Goal: Information Seeking & Learning: Learn about a topic

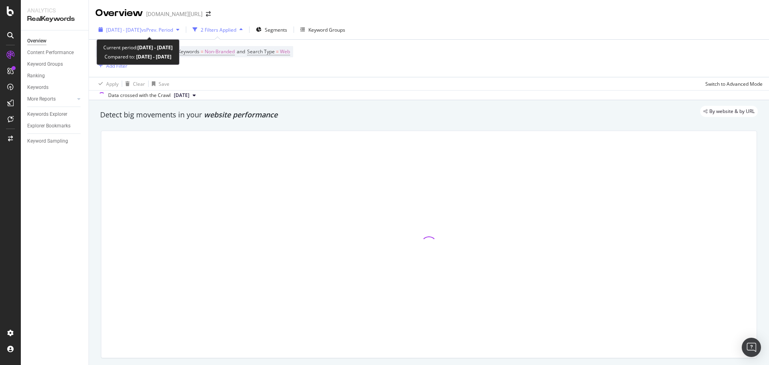
click at [135, 32] on span "[DATE] - [DATE]" at bounding box center [123, 29] width 35 height 7
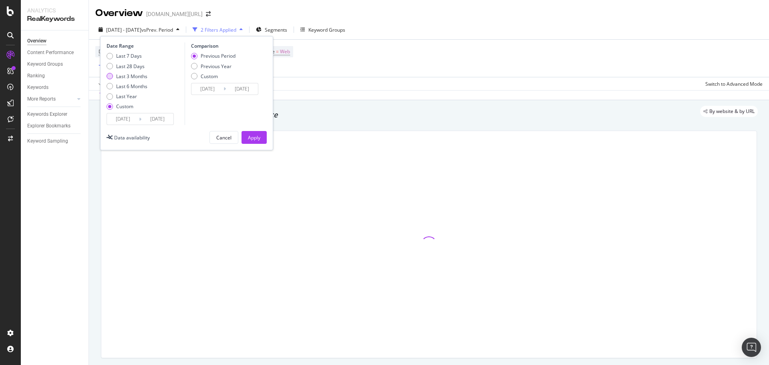
click at [133, 74] on div "Last 3 Months" at bounding box center [131, 76] width 31 height 7
type input "[DATE]"
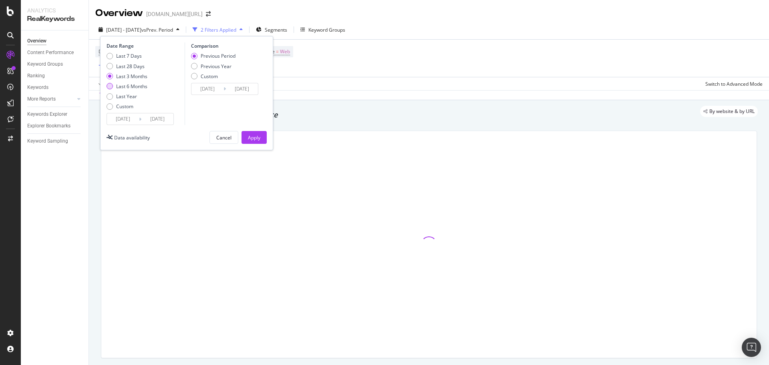
click at [141, 85] on div "Last 6 Months" at bounding box center [131, 86] width 31 height 7
type input "[DATE]"
click at [260, 140] on div "Apply" at bounding box center [254, 137] width 12 height 7
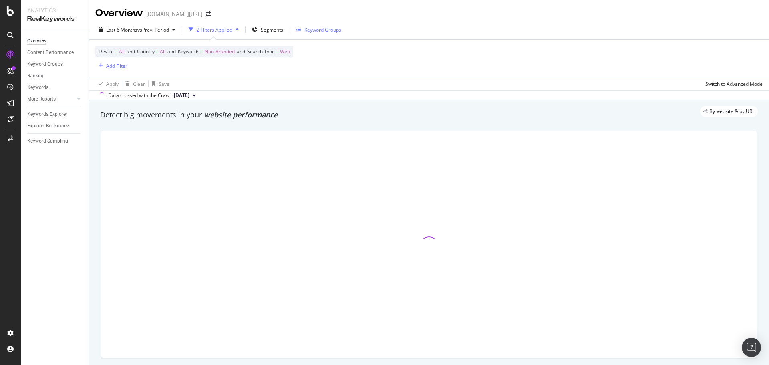
click at [316, 30] on div "Keyword Groups" at bounding box center [322, 29] width 37 height 7
click at [270, 31] on span "Segments" at bounding box center [272, 29] width 22 height 7
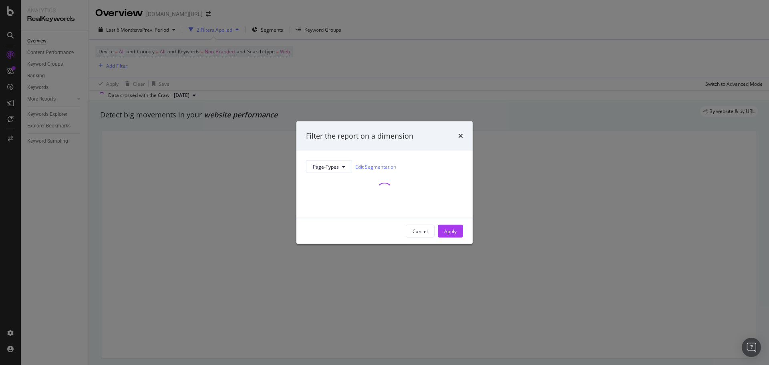
click at [320, 17] on div "Filter the report on a dimension Page-Types Edit Segmentation Cancel Apply" at bounding box center [384, 182] width 769 height 365
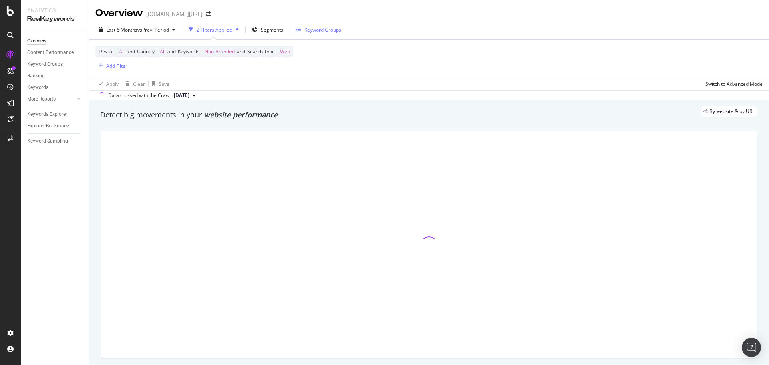
click at [322, 29] on div "Keyword Groups" at bounding box center [322, 29] width 37 height 7
click at [320, 17] on div "Overview [DOMAIN_NAME][URL]" at bounding box center [429, 10] width 680 height 20
click at [274, 28] on span "Segments" at bounding box center [272, 29] width 22 height 7
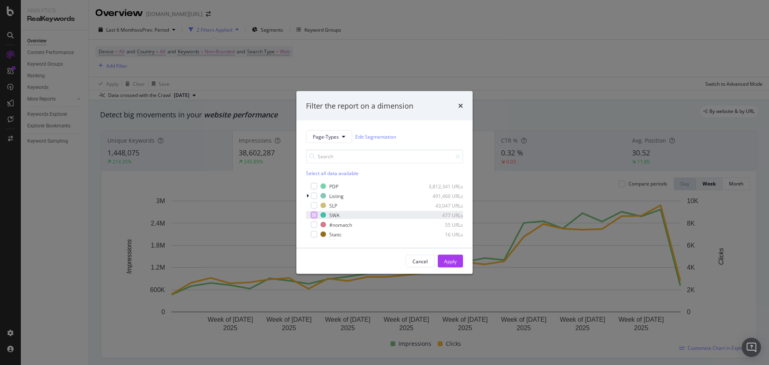
click at [314, 213] on div "modal" at bounding box center [314, 215] width 6 height 6
click at [443, 256] on button "Apply" at bounding box center [450, 261] width 25 height 13
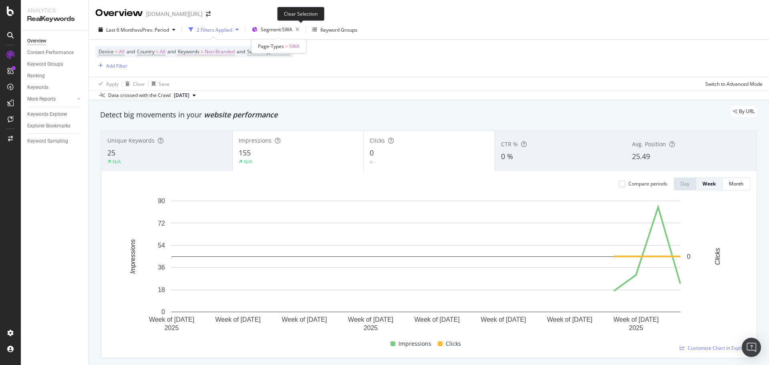
click at [299, 29] on icon "button" at bounding box center [297, 29] width 10 height 11
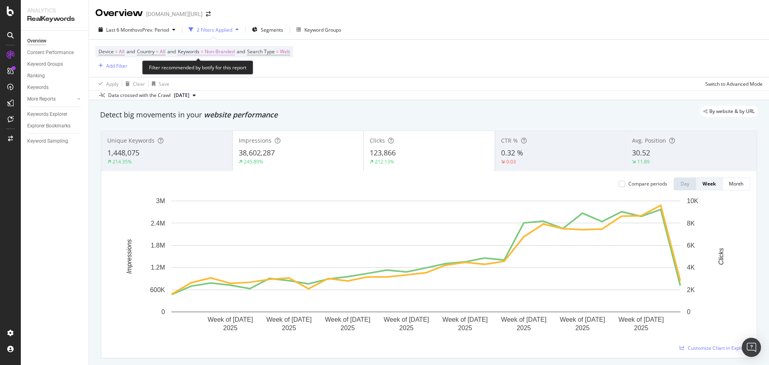
click at [210, 52] on span "Non-Branded" at bounding box center [220, 51] width 30 height 11
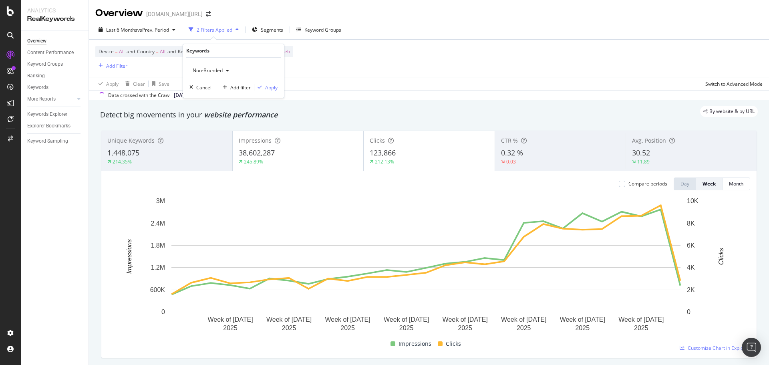
click at [210, 69] on span "Non-Branded" at bounding box center [205, 70] width 33 height 7
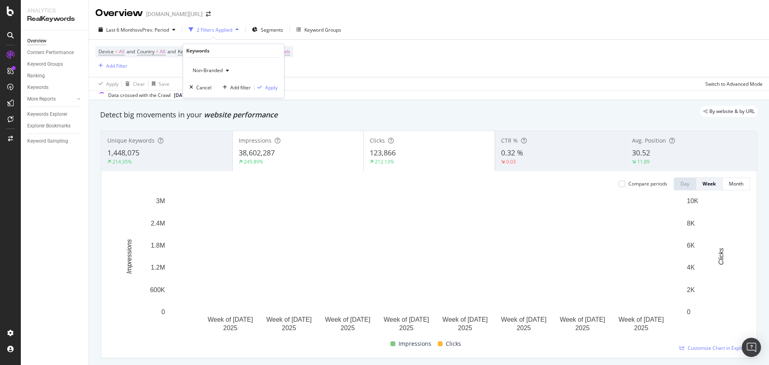
click at [215, 125] on div "Unique Keywords 1,448,075 214.35% Impressions 38,602,287 245.89% Clicks 123,866…" at bounding box center [429, 244] width 666 height 240
click at [218, 48] on span "Non-Branded" at bounding box center [220, 51] width 30 height 11
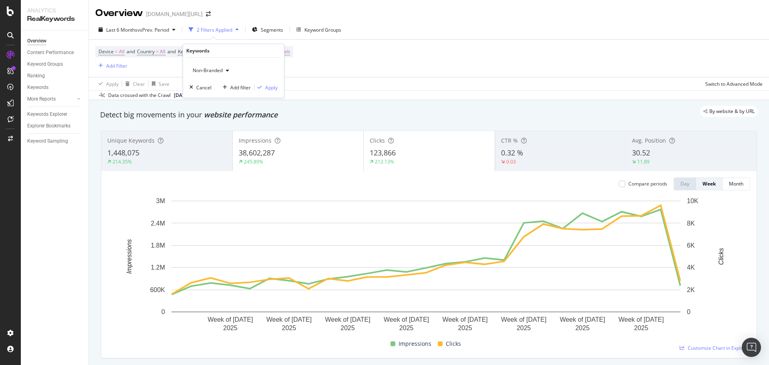
click at [215, 68] on span "Non-Branded" at bounding box center [205, 70] width 33 height 7
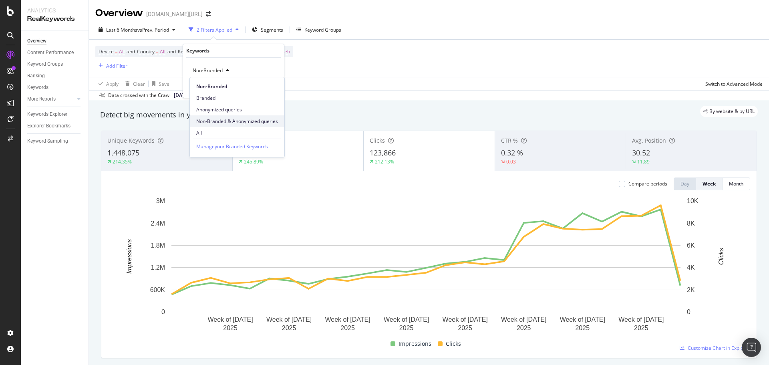
click at [208, 118] on span "Non-Branded & Anonymized queries" at bounding box center [237, 121] width 82 height 7
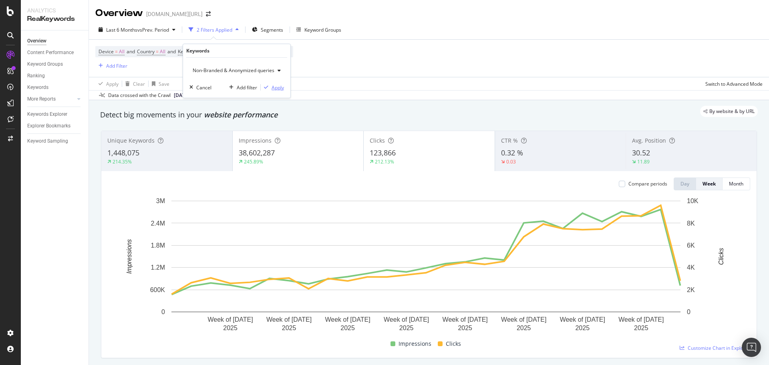
click at [271, 88] on div "button" at bounding box center [266, 87] width 11 height 5
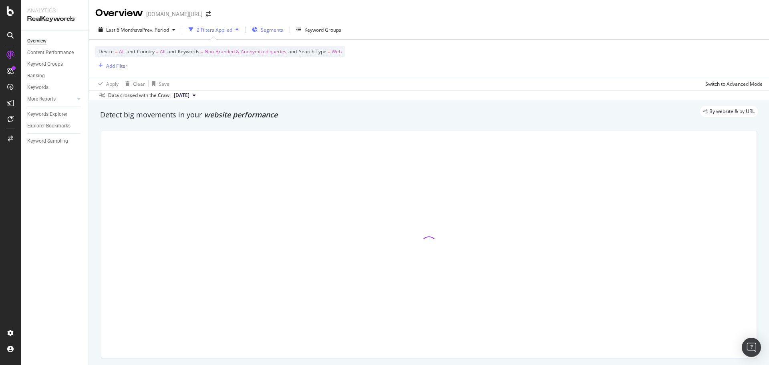
click at [276, 30] on span "Segments" at bounding box center [272, 29] width 22 height 7
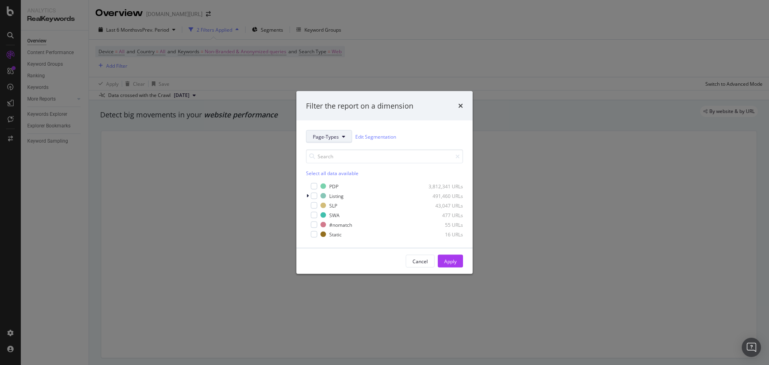
click at [318, 137] on span "Page-Types" at bounding box center [326, 136] width 26 height 7
click at [334, 193] on span "[DEMOGRAPHIC_DATA]" at bounding box center [339, 194] width 53 height 7
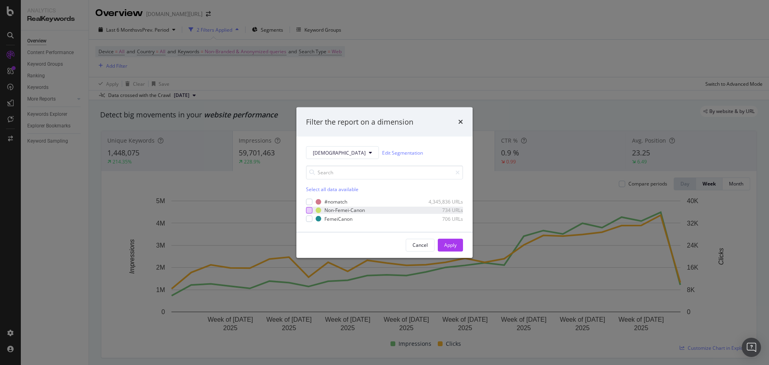
click at [309, 209] on div "modal" at bounding box center [309, 210] width 6 height 6
click at [447, 244] on div "Apply" at bounding box center [450, 244] width 12 height 7
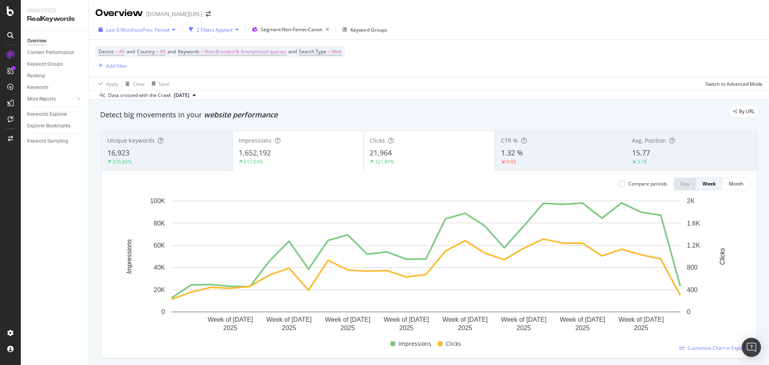
click at [165, 31] on span "vs Prev. Period" at bounding box center [153, 29] width 32 height 7
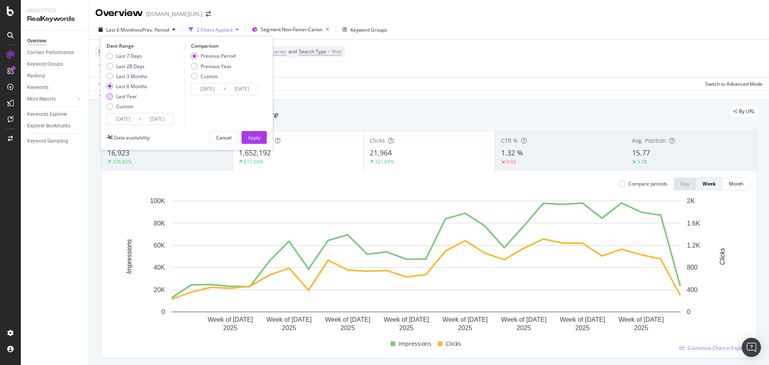
click at [131, 95] on div "Last Year" at bounding box center [126, 96] width 21 height 7
type input "[DATE]"
click at [255, 137] on div "Apply" at bounding box center [254, 137] width 12 height 7
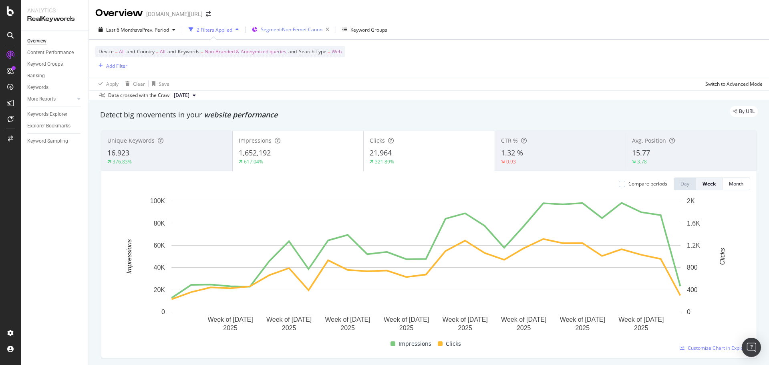
click at [304, 30] on span "Segment: Non-Femei-Canon" at bounding box center [292, 29] width 62 height 7
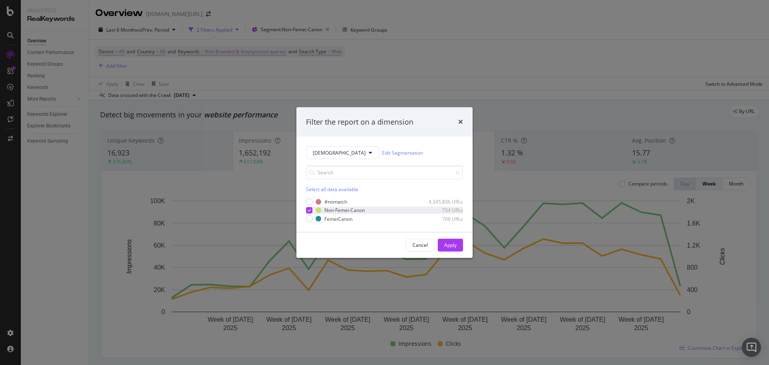
click at [312, 209] on div "modal" at bounding box center [309, 210] width 6 height 6
click at [309, 217] on div "modal" at bounding box center [309, 218] width 6 height 6
click at [451, 246] on div "Apply" at bounding box center [450, 244] width 12 height 7
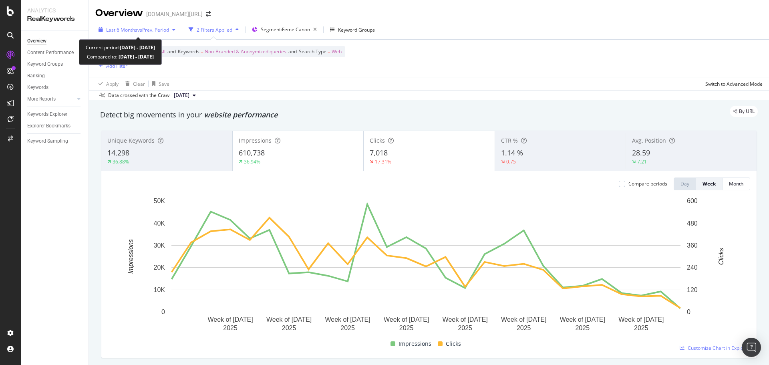
click at [155, 33] on span "vs Prev. Period" at bounding box center [153, 29] width 32 height 7
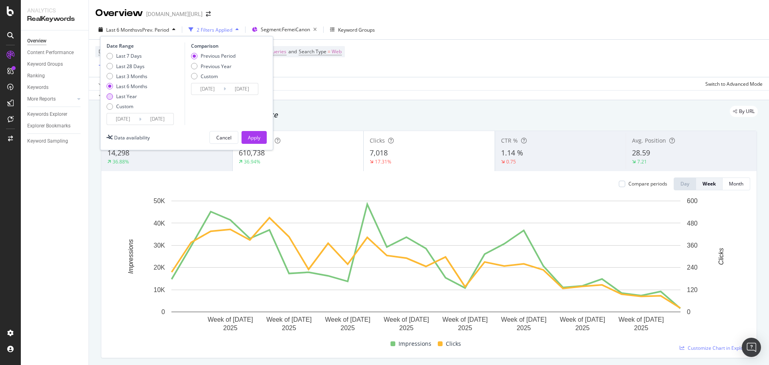
click at [123, 99] on div "Last Year" at bounding box center [126, 96] width 21 height 7
type input "[DATE]"
click at [262, 134] on button "Apply" at bounding box center [253, 137] width 25 height 13
